Goal: Communication & Community: Answer question/provide support

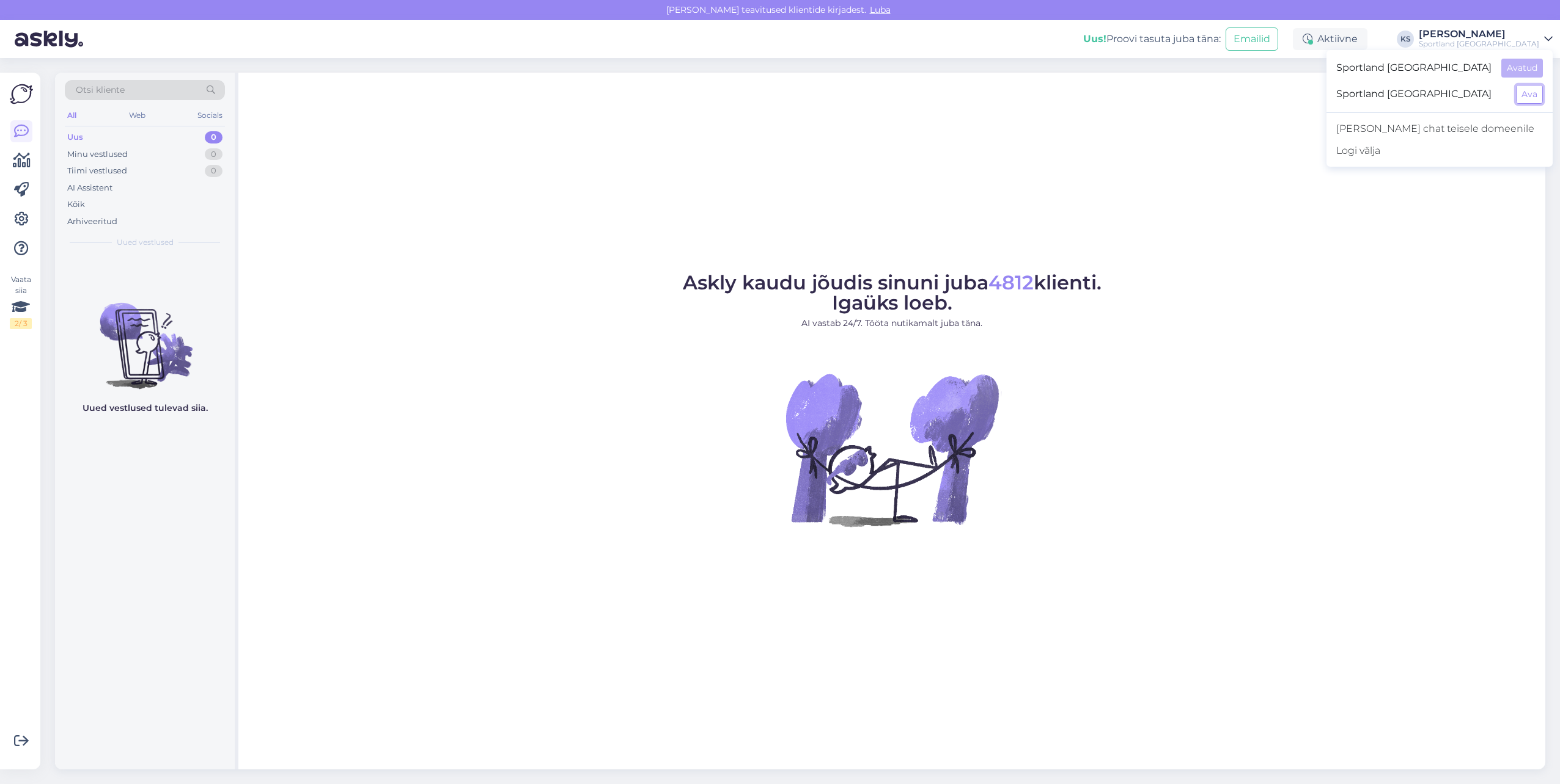
click at [1525, 89] on button "Ava" at bounding box center [1529, 95] width 27 height 19
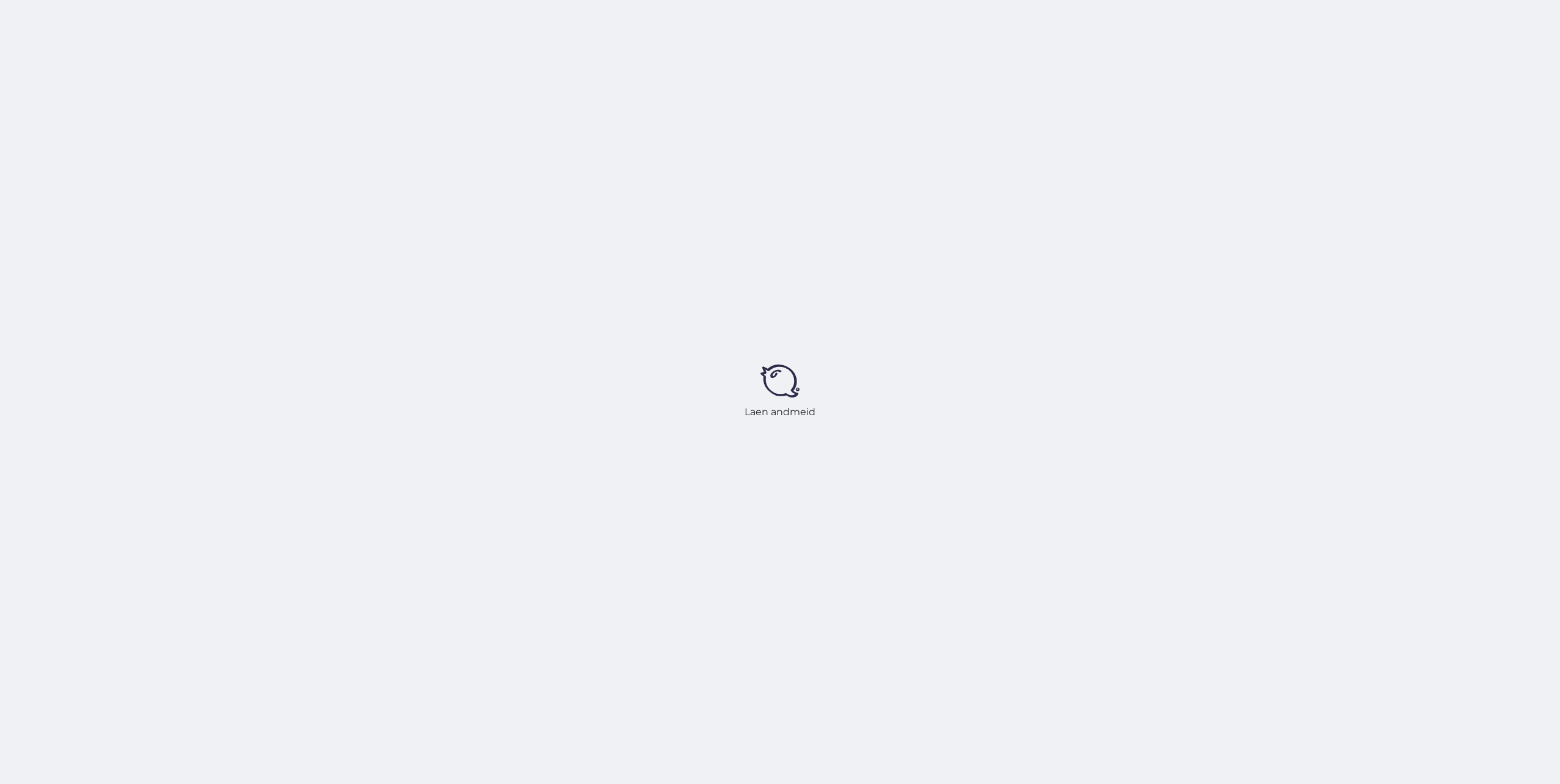
click at [1520, 39] on div "Laen andmeid" at bounding box center [780, 392] width 1560 height 784
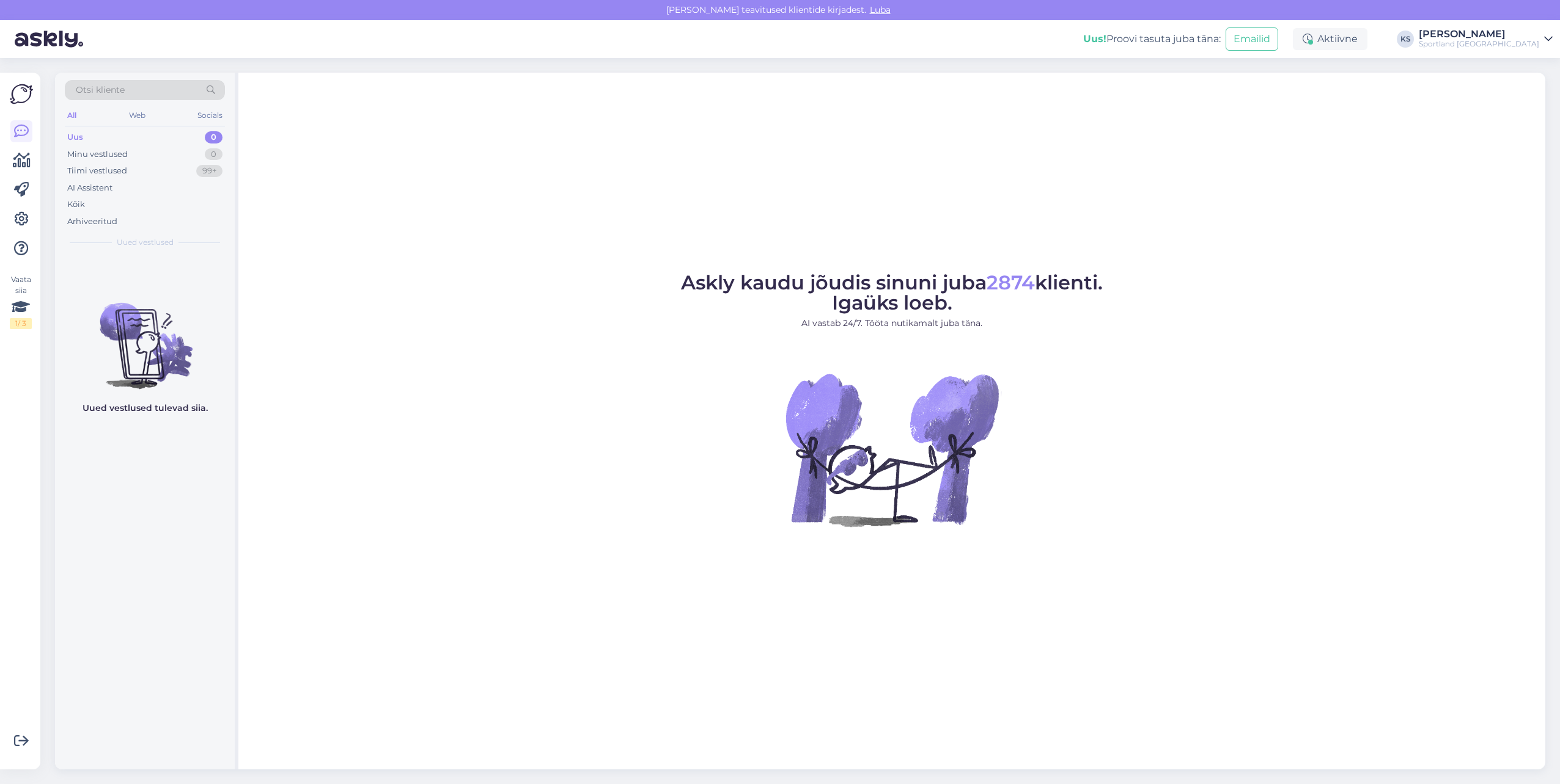
click at [1522, 37] on div "[PERSON_NAME]" at bounding box center [1479, 34] width 121 height 10
click at [1523, 67] on button "Ava" at bounding box center [1529, 68] width 27 height 19
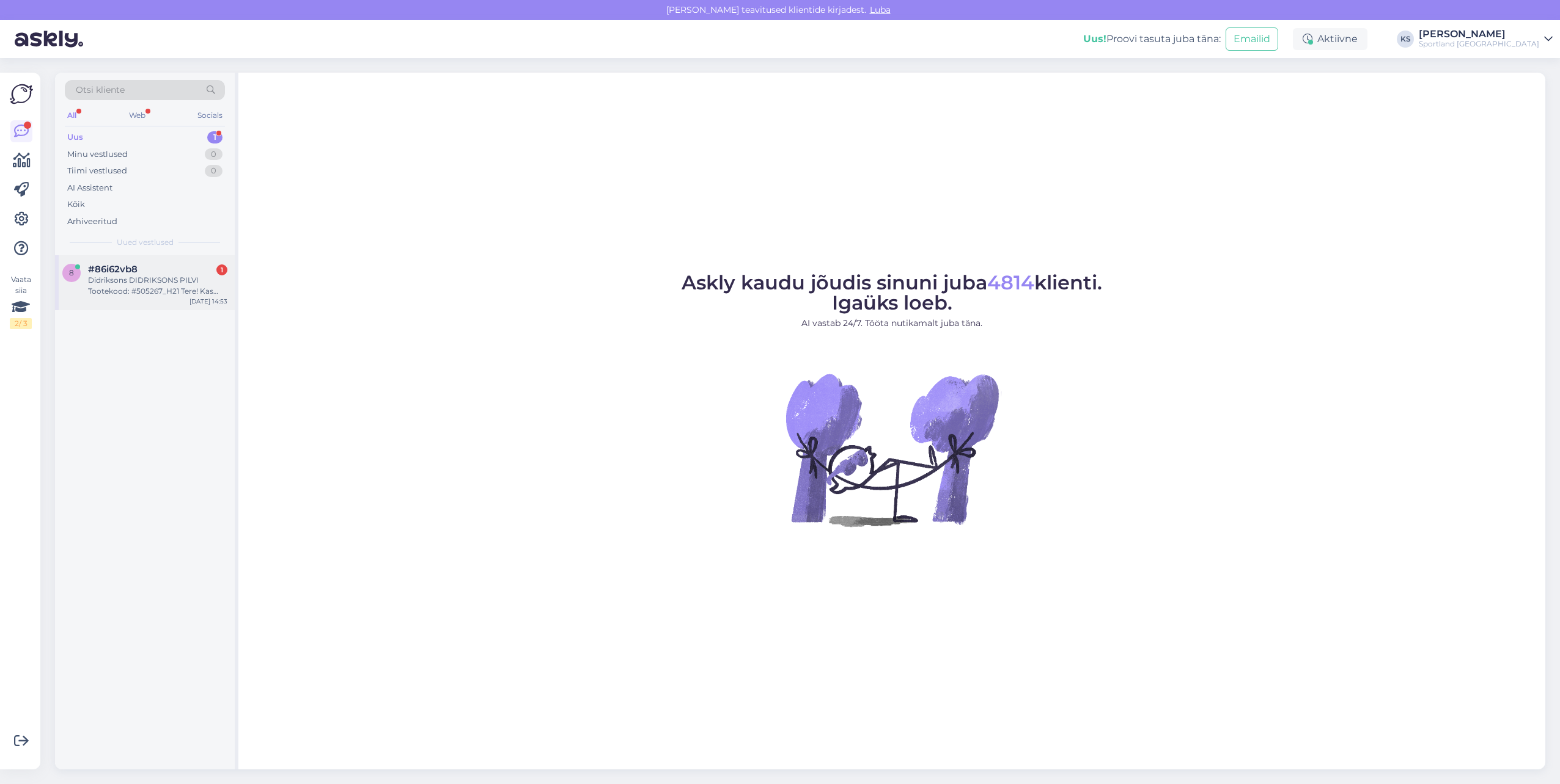
click at [209, 277] on div "Didriksons DIDRIKSONS PILVI Tootekood: #505267_H21 Tere! Kas antud toode on het…" at bounding box center [158, 286] width 140 height 22
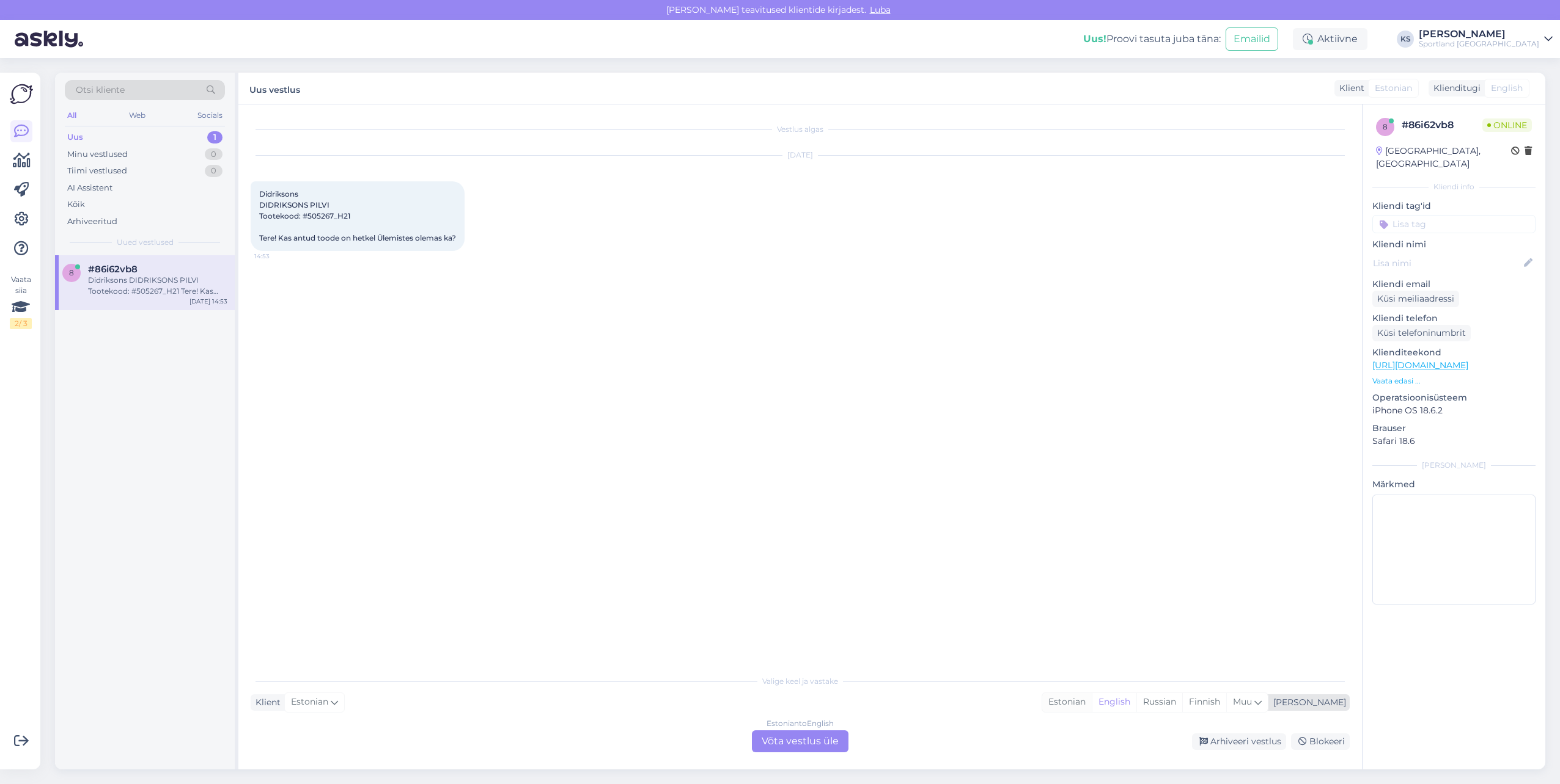
click at [1092, 709] on div "Estonian" at bounding box center [1066, 702] width 49 height 18
drag, startPoint x: 826, startPoint y: 752, endPoint x: 820, endPoint y: 741, distance: 12.5
click at [824, 748] on div "Estonian to Estonian Võta vestlus üle" at bounding box center [800, 741] width 96 height 22
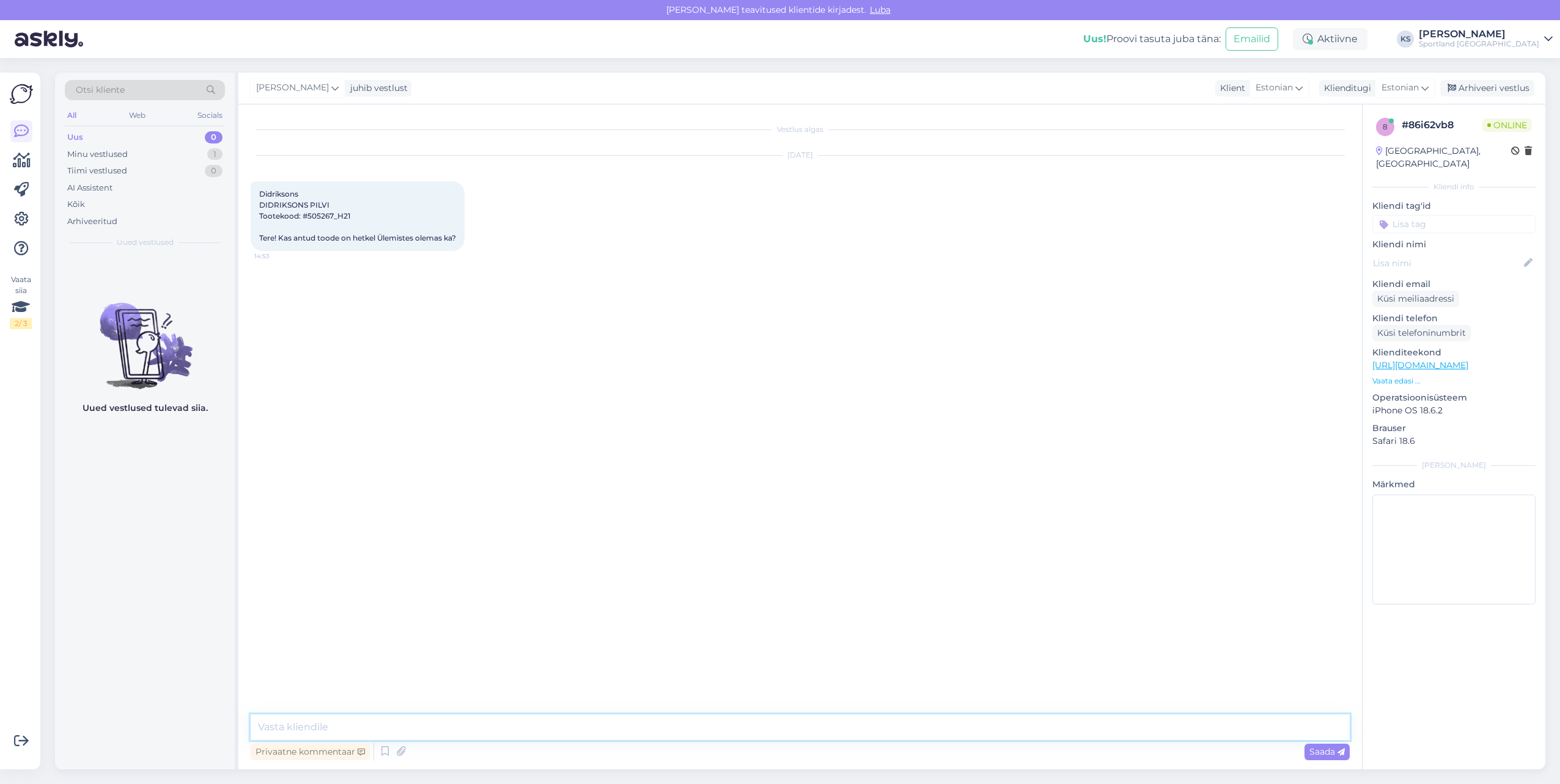
click at [828, 727] on textarea at bounding box center [800, 727] width 1099 height 26
type textarea "Tere! [PERSON_NAME] klienditeenindusest"
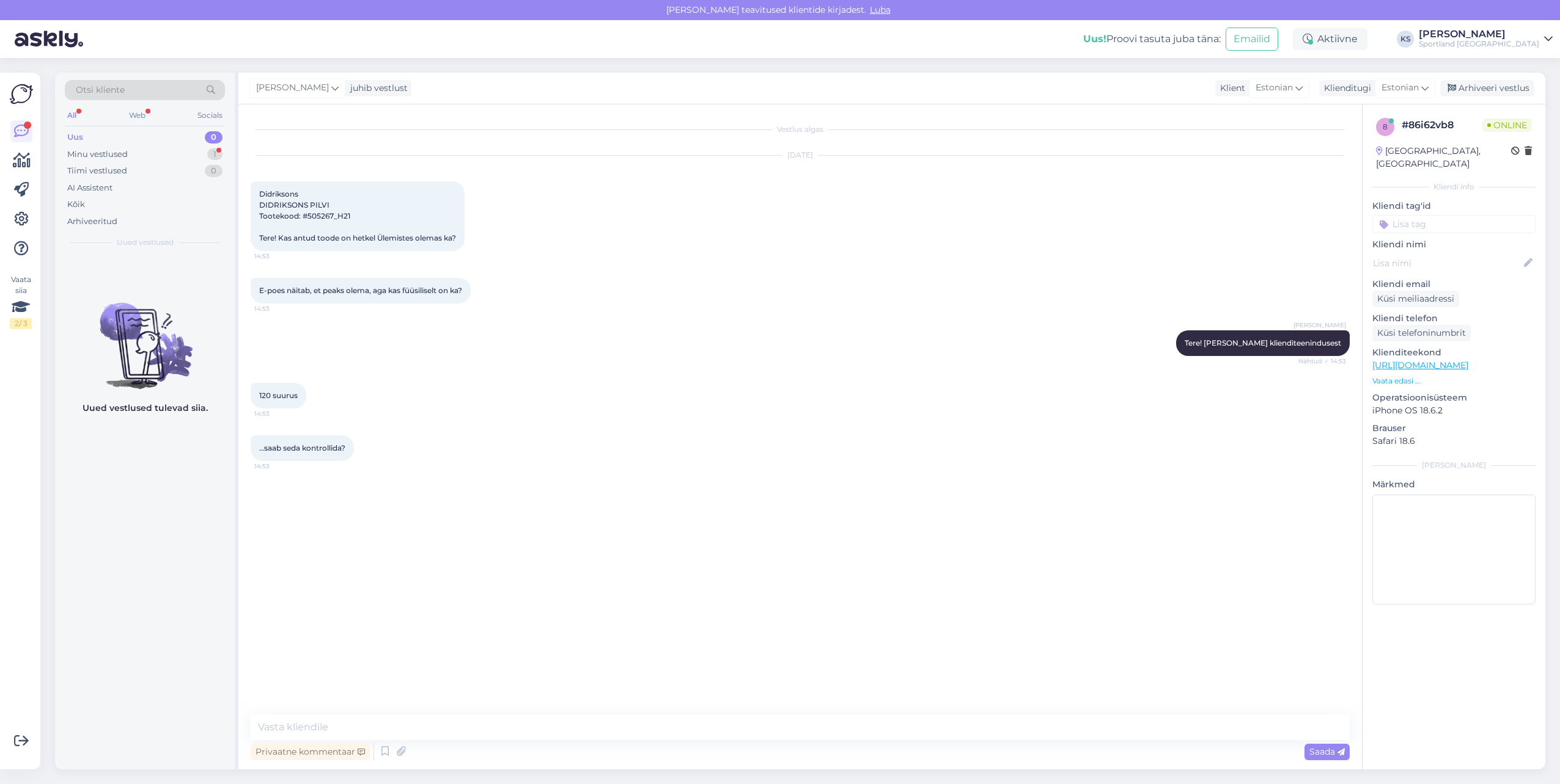
click at [321, 215] on span "Didriksons DIDRIKSONS PILVI Tootekood: #505267_H21 Tere! Kas antud toode on het…" at bounding box center [357, 216] width 197 height 53
copy span "505267_H21"
click at [390, 733] on textarea at bounding box center [800, 727] width 1099 height 26
type textarea "Üks hetk"
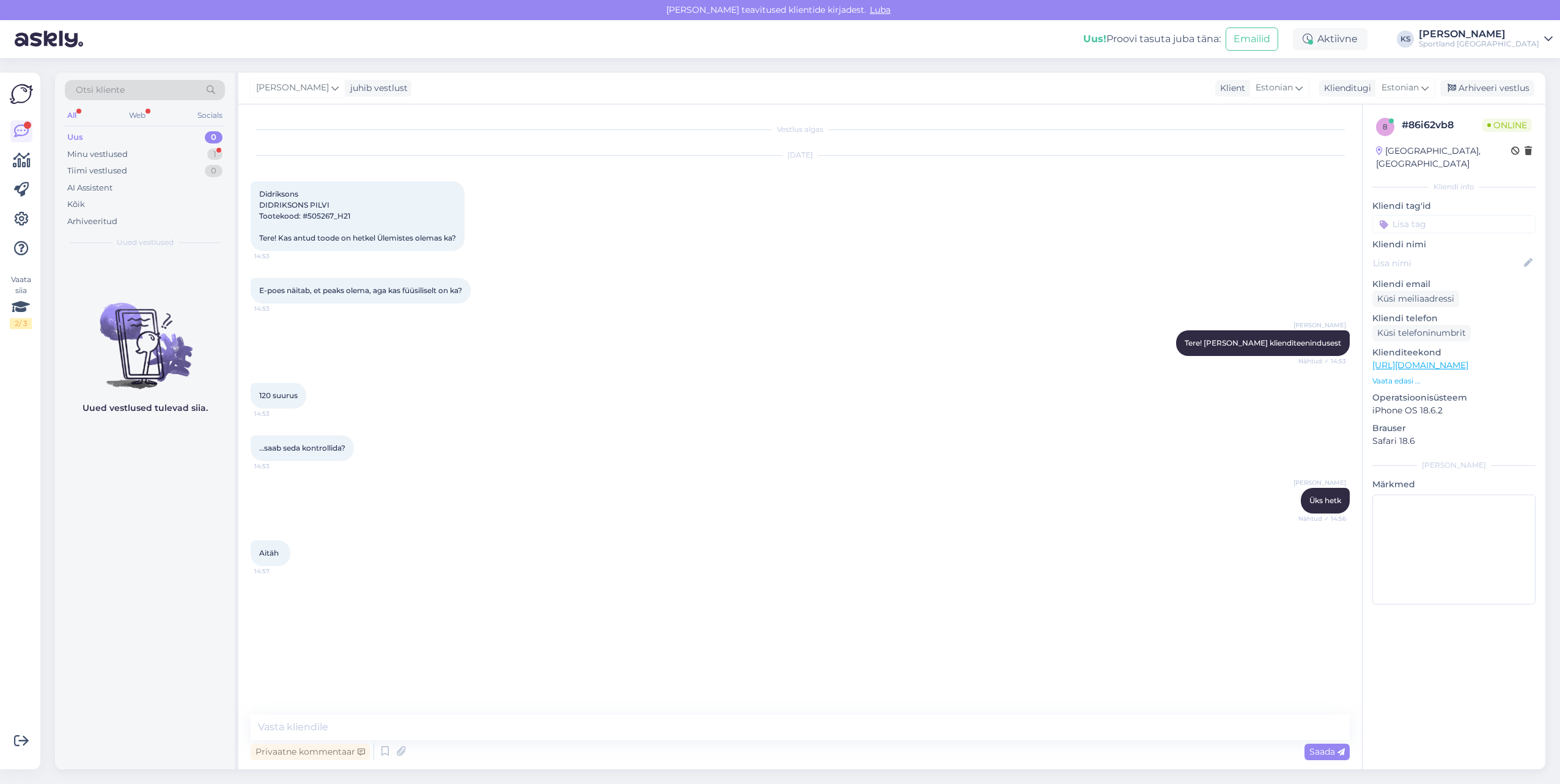
click at [336, 216] on span "Didriksons DIDRIKSONS PILVI Tootekood: #505267_H21 Tere! Kas antud toode on het…" at bounding box center [357, 216] width 197 height 53
copy span "505267_H21"
click at [418, 731] on textarea at bounding box center [800, 727] width 1099 height 26
click at [712, 724] on textarea "Kahjuks ei saanud hetkel kauplusega ühendust telefoni [PERSON_NAME], kuid meie …" at bounding box center [800, 727] width 1099 height 26
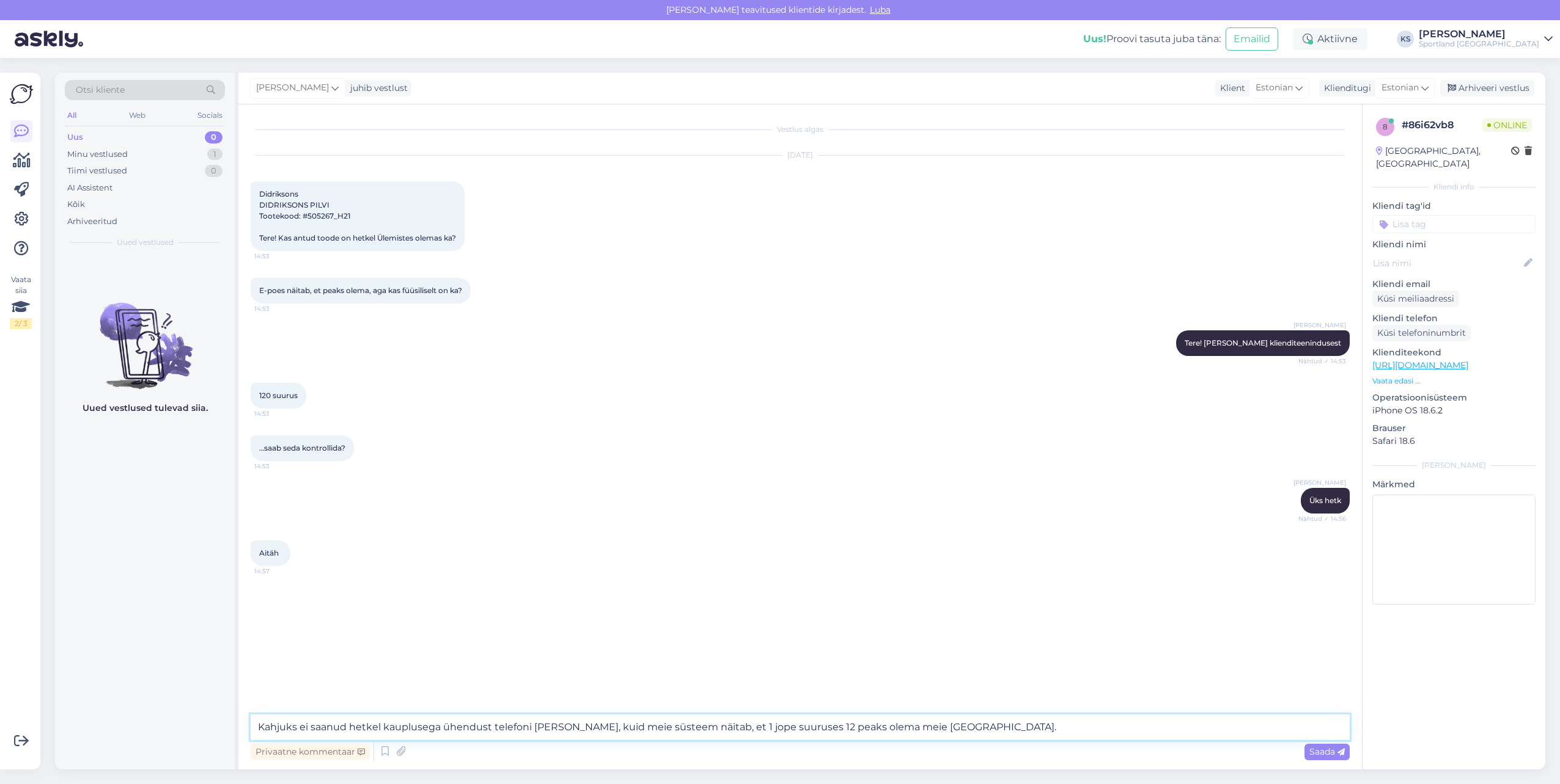
type textarea "Kahjuks ei saanud hetkel kauplusega ühendust telefoni [PERSON_NAME], kuid meie …"
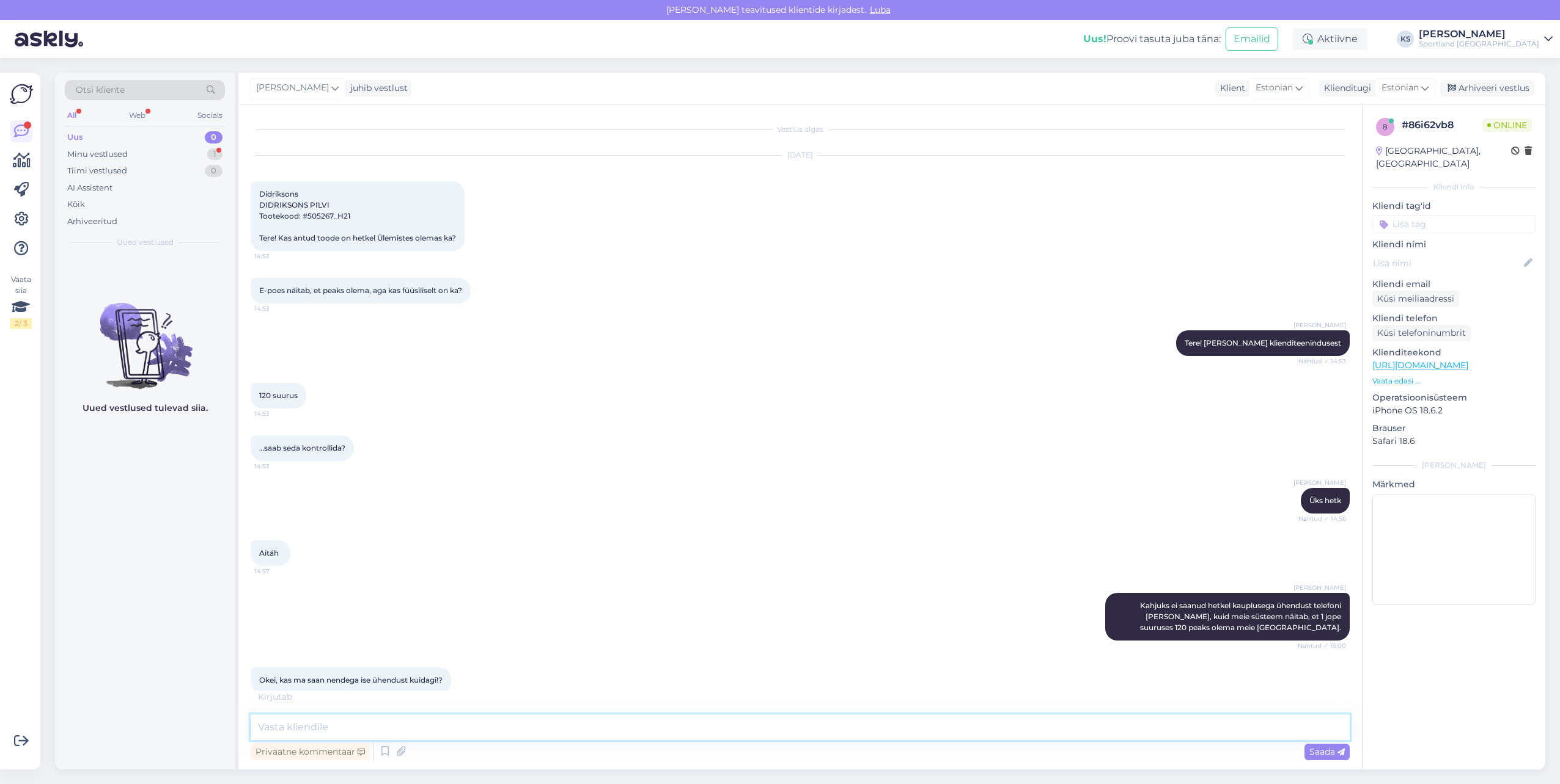
scroll to position [3, 0]
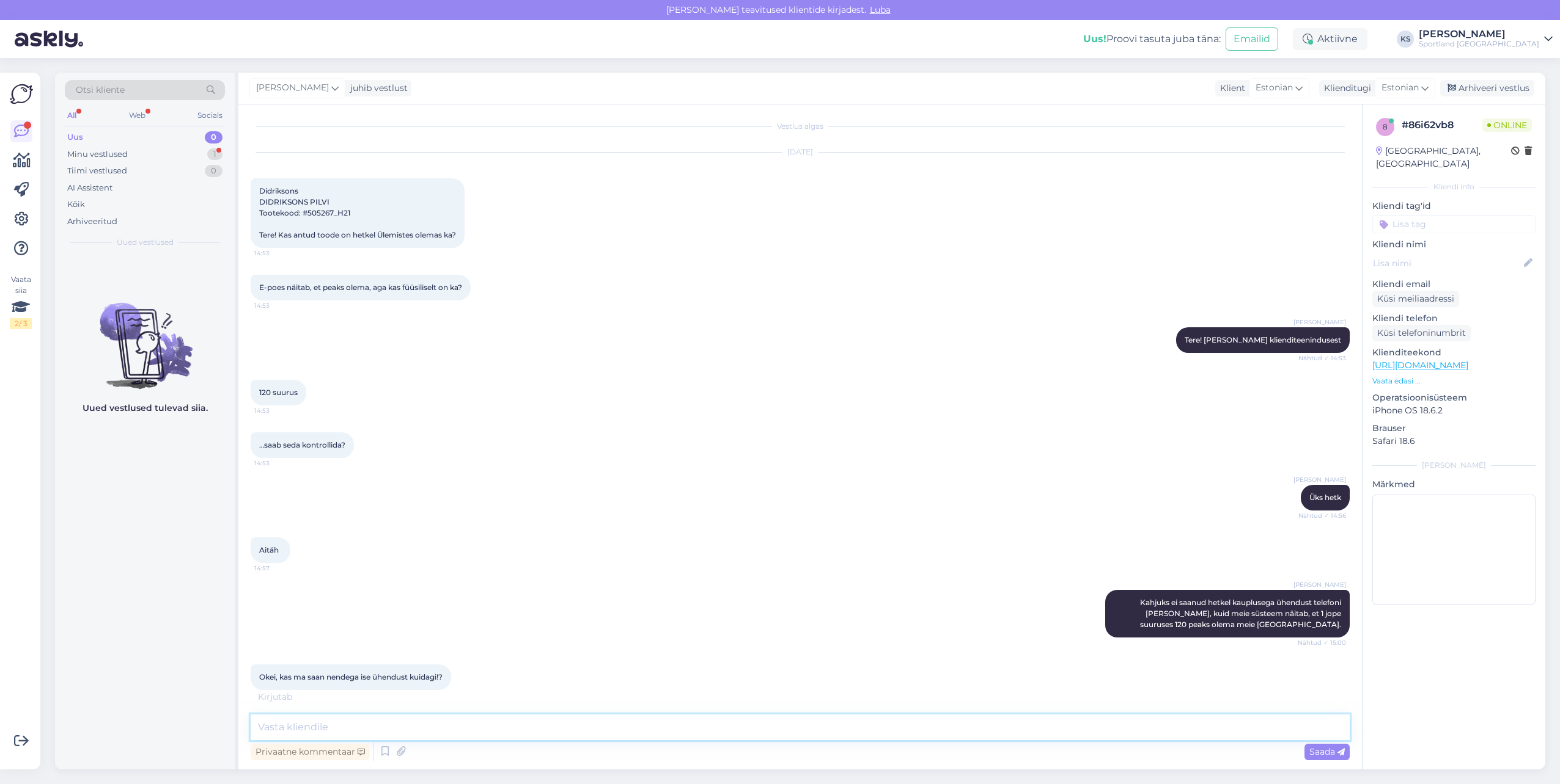
click at [449, 719] on textarea at bounding box center [800, 727] width 1099 height 26
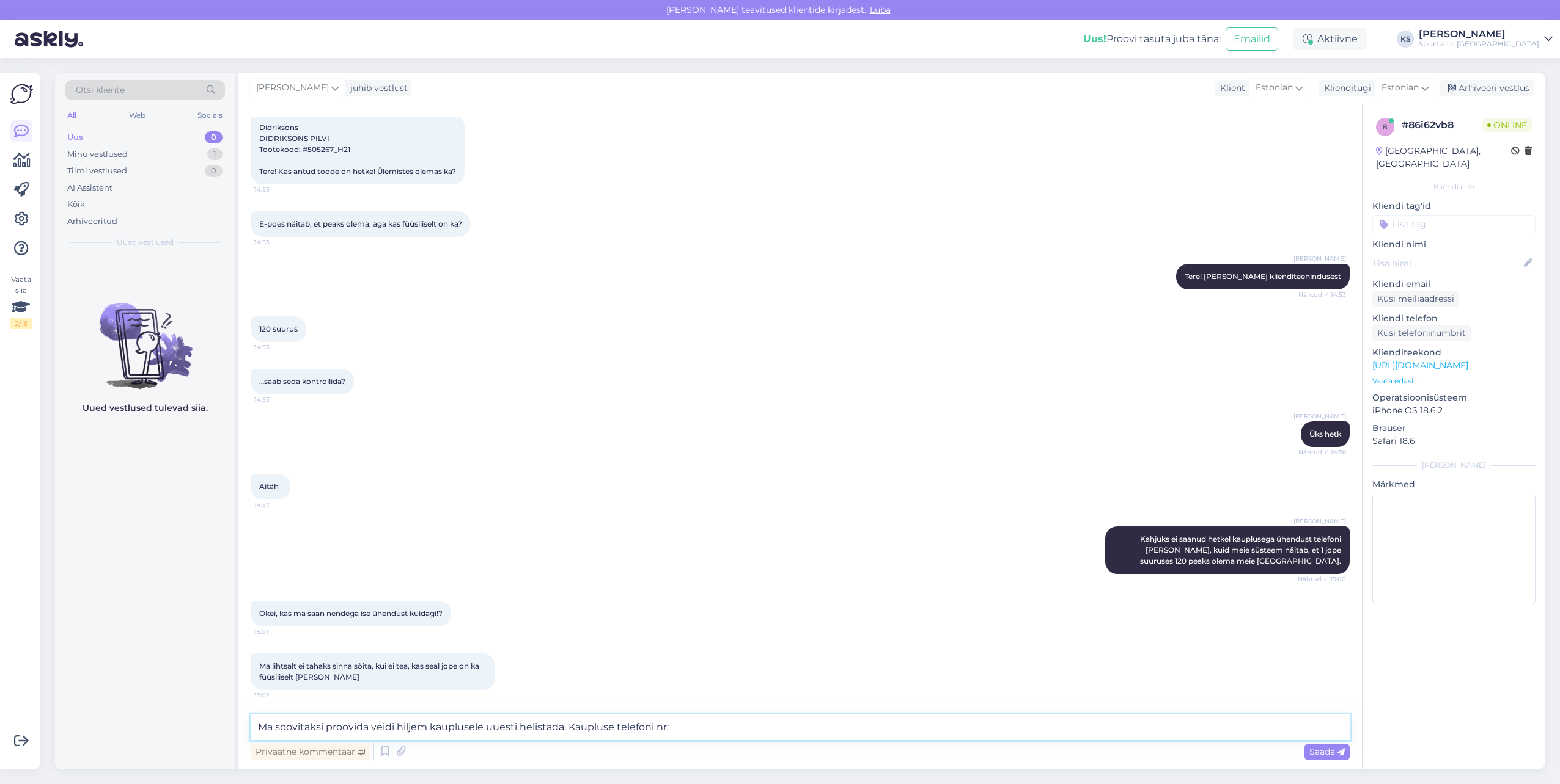
paste textarea "[PHONE_NUMBER]"
click at [324, 726] on textarea "Ma soovitaksi proovida veidi hiljem kauplusele uuesti helistada. Kaupluse telef…" at bounding box center [800, 727] width 1099 height 26
type textarea "Ma soovitaksin proovida veidi hiljem kauplusele uuesti helistada. Kaupluse tele…"
click at [762, 725] on textarea "Ma soovitaksin proovida veidi hiljem kauplusele uuesti helistada. Kaupluse tele…" at bounding box center [800, 727] width 1099 height 26
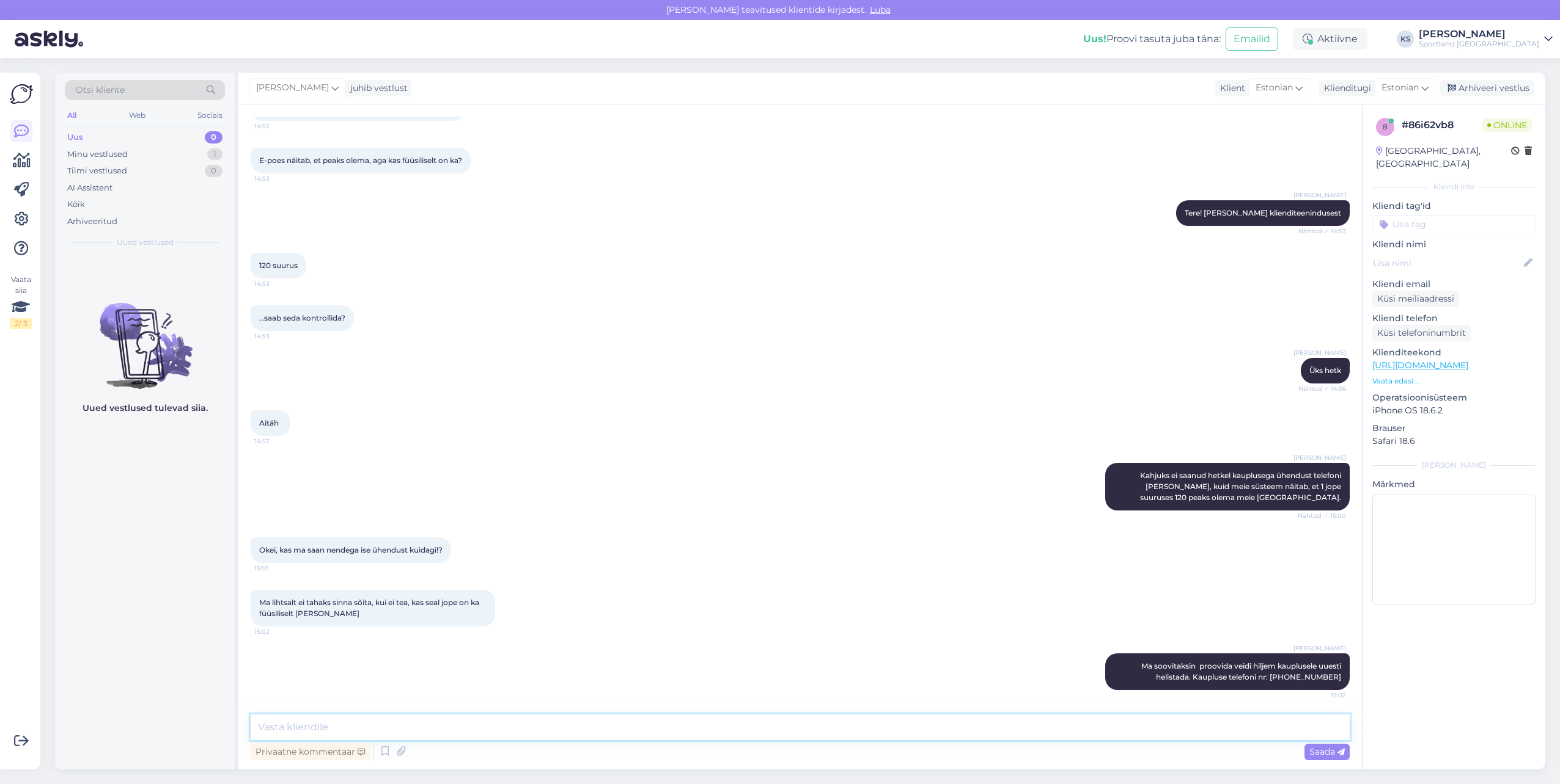
click at [464, 724] on textarea at bounding box center [800, 727] width 1099 height 26
type textarea "Täiesti arusaadav"
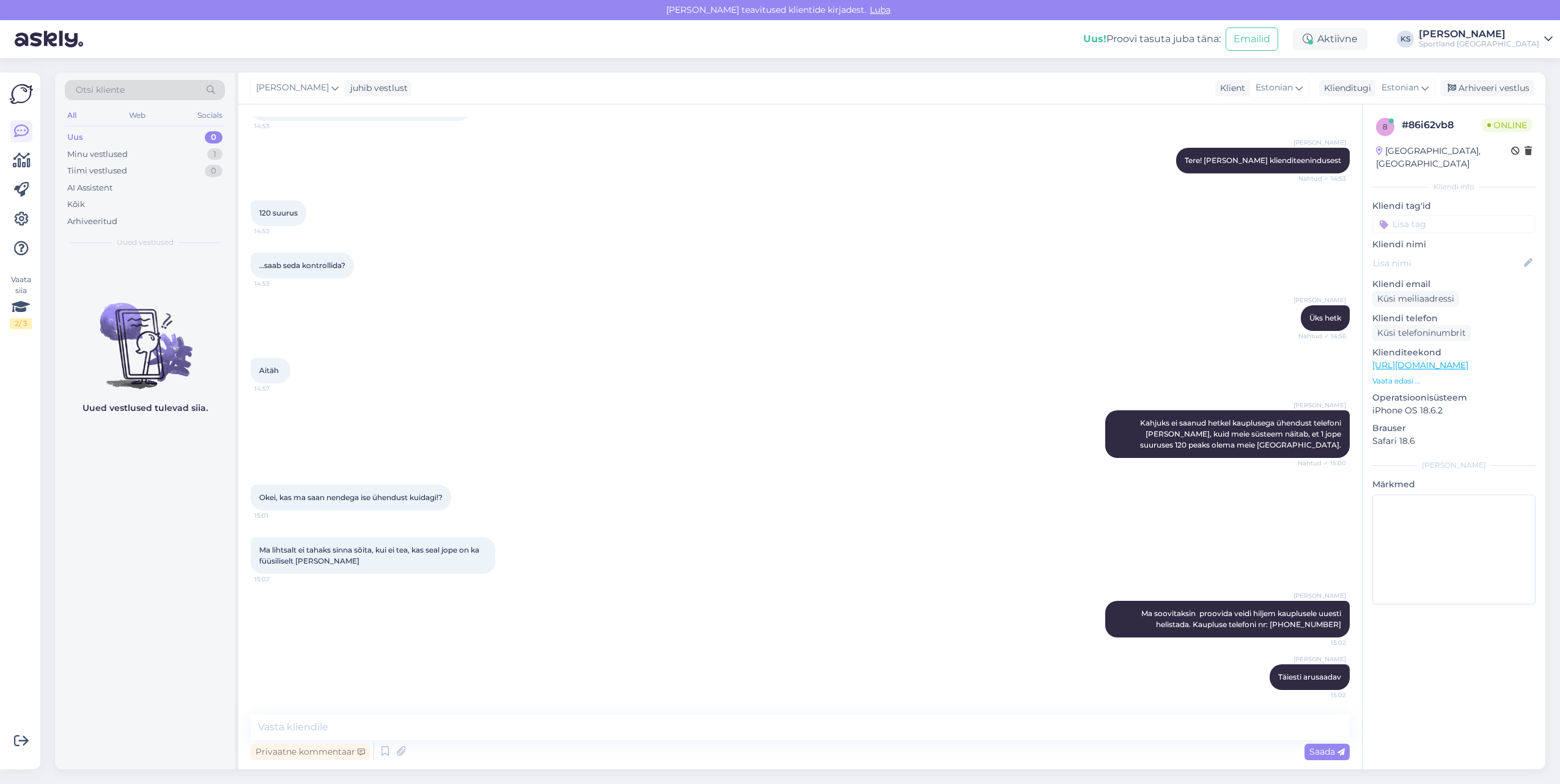
click at [1425, 215] on input at bounding box center [1453, 224] width 163 height 18
type input "saada"
click at [1462, 253] on span "Toote saadavus" at bounding box center [1453, 256] width 57 height 7
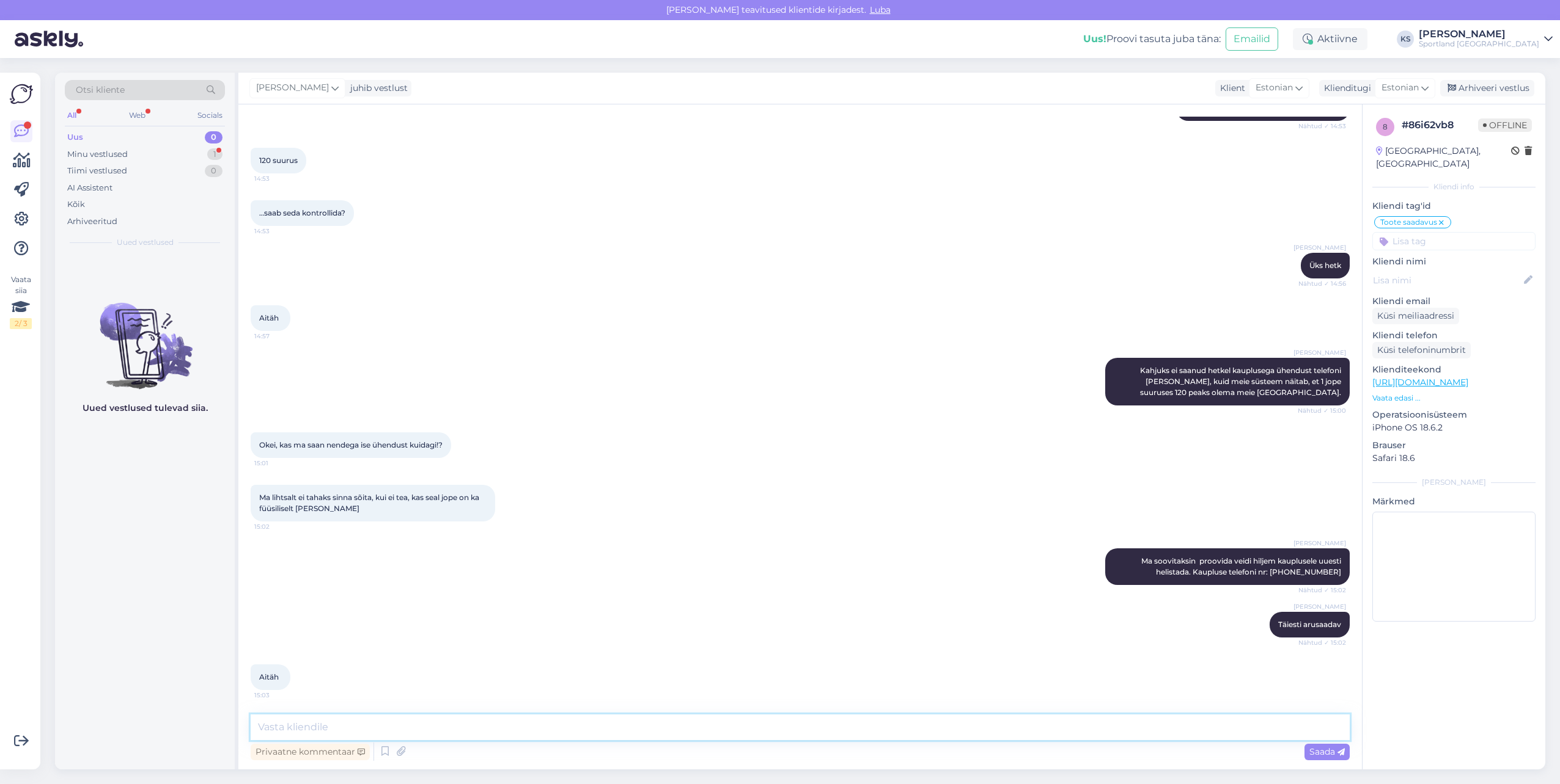
click at [371, 726] on textarea at bounding box center [800, 727] width 1099 height 26
type textarea "Palun, kas ma saan teile hetkel veel abiks olla?"
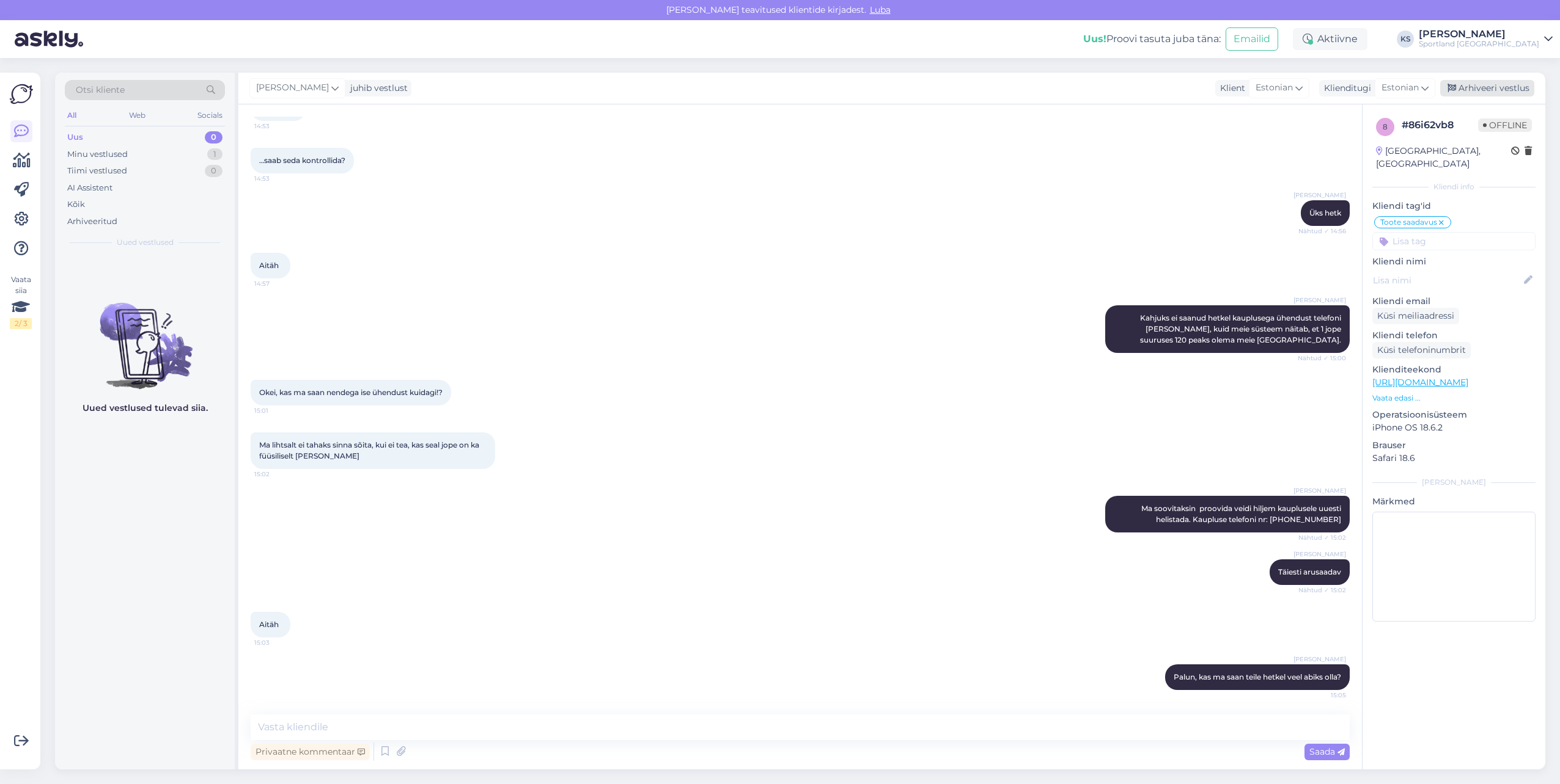
click at [1495, 89] on div "Arhiveeri vestlus" at bounding box center [1487, 88] width 94 height 16
